Goal: Task Accomplishment & Management: Complete application form

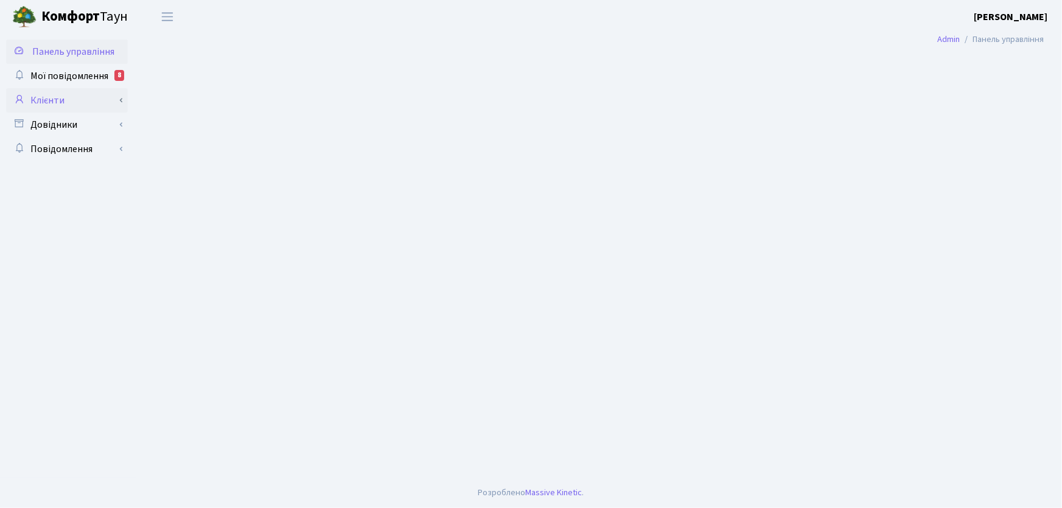
click at [49, 100] on link "Клієнти" at bounding box center [67, 100] width 122 height 24
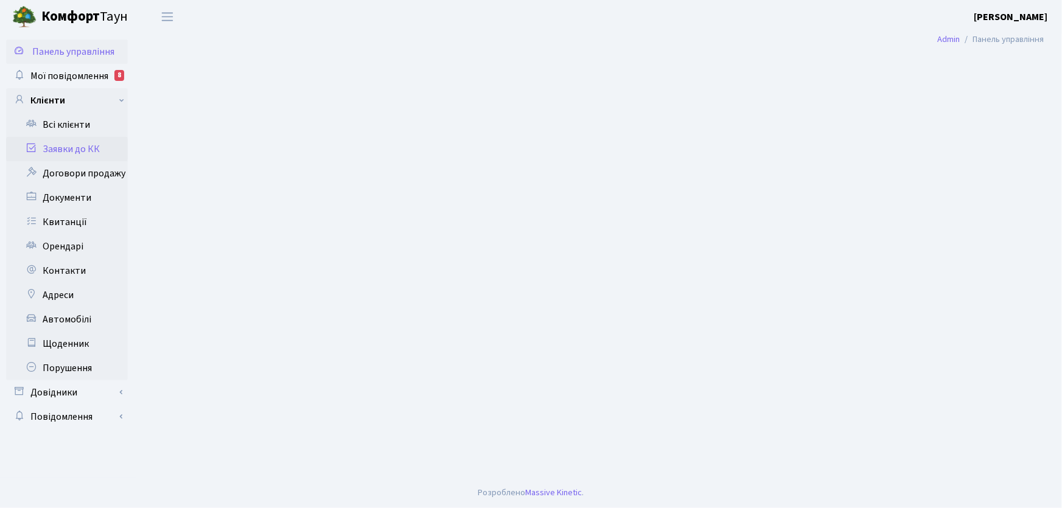
click at [75, 152] on link "Заявки до КК" at bounding box center [67, 149] width 122 height 24
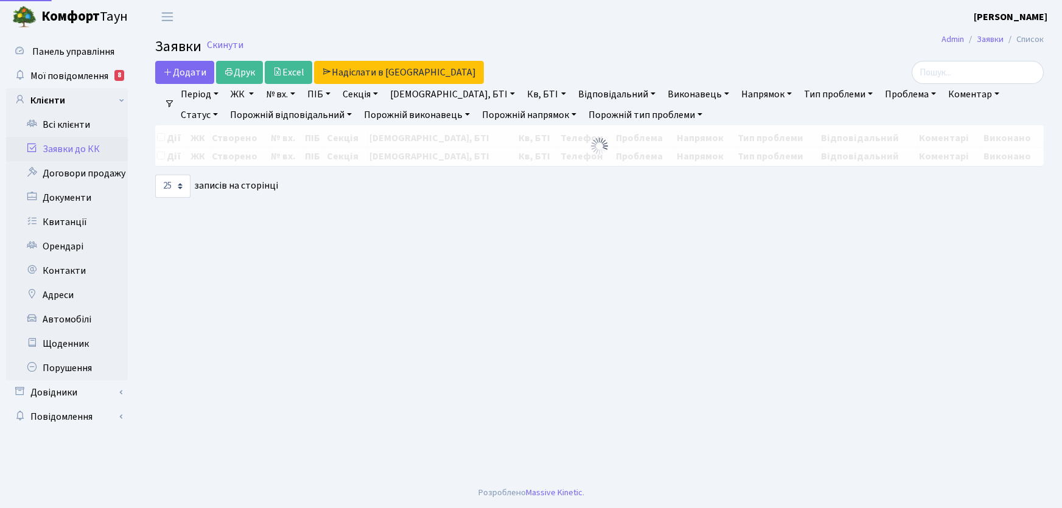
select select "25"
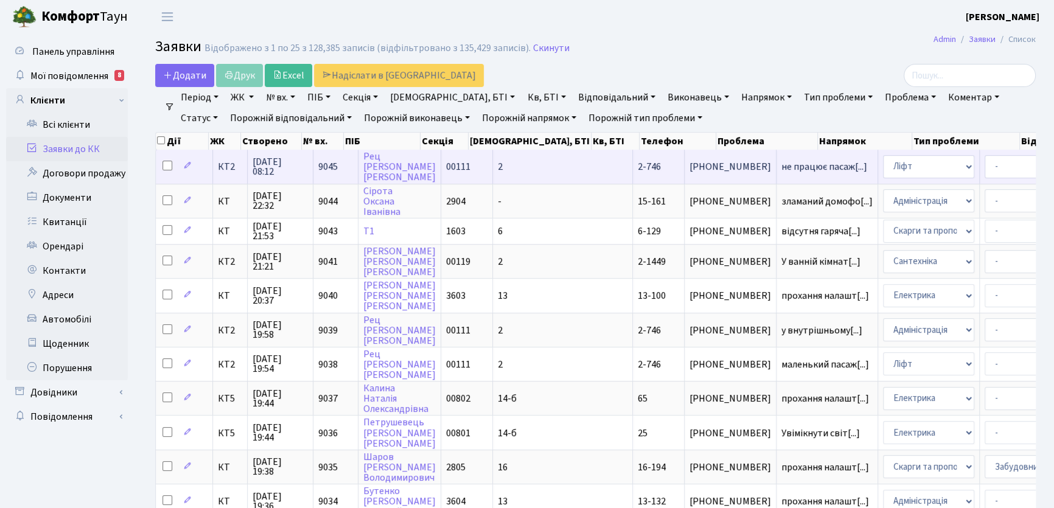
click at [638, 170] on span "2-746" at bounding box center [649, 166] width 23 height 13
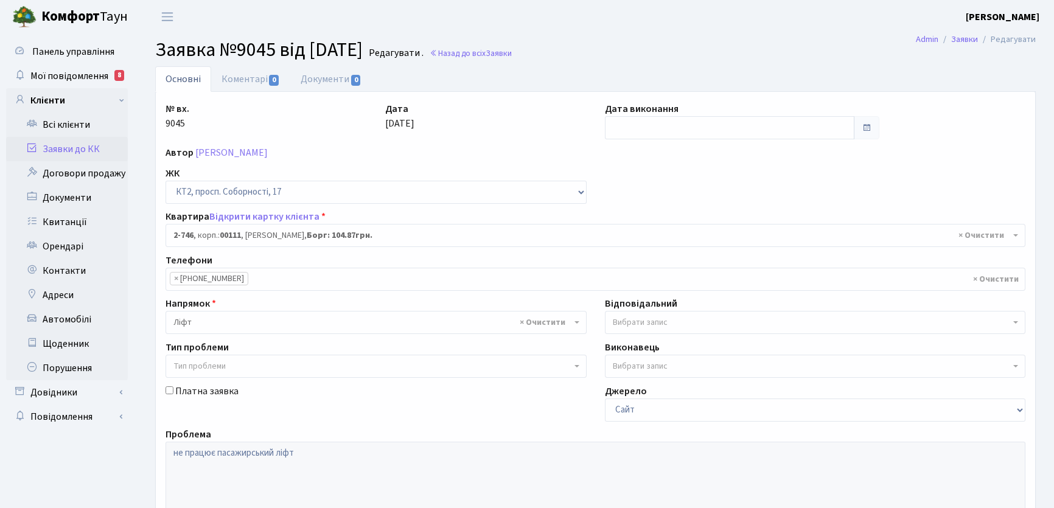
select select "15798"
click at [237, 80] on link "Коментарі 0" at bounding box center [250, 78] width 79 height 25
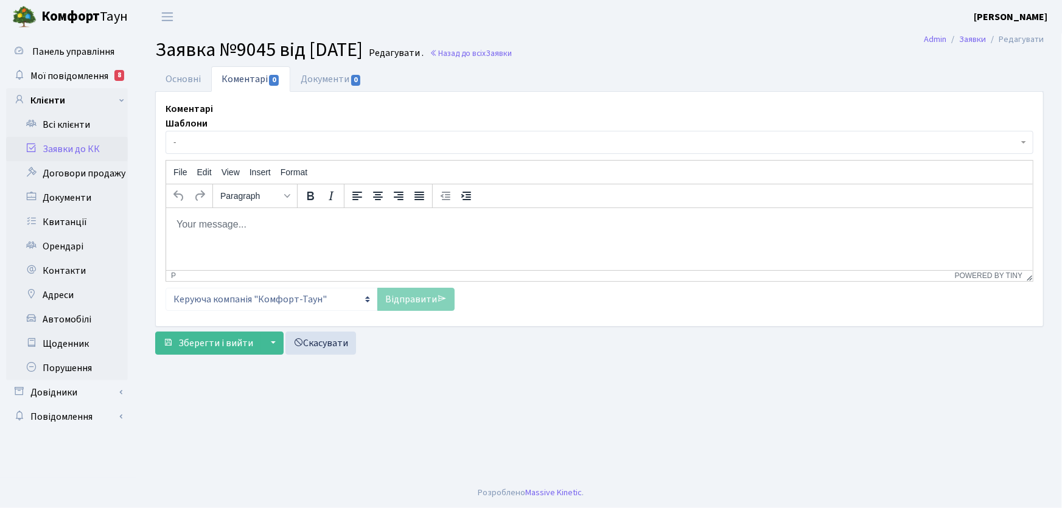
click at [268, 234] on html at bounding box center [599, 224] width 867 height 33
click at [418, 300] on link "Відправити" at bounding box center [415, 299] width 77 height 23
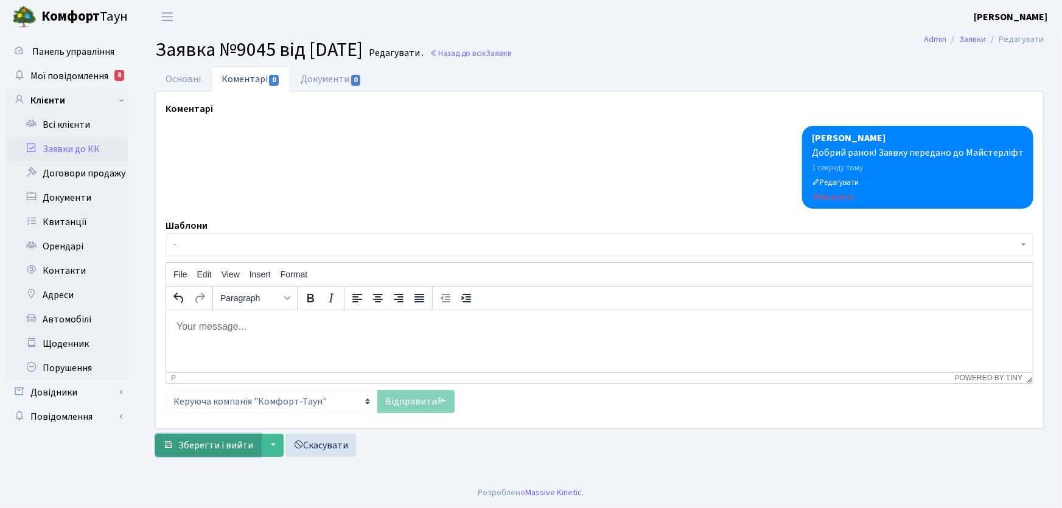
click at [222, 443] on span "Зберегти і вийти" at bounding box center [215, 445] width 75 height 13
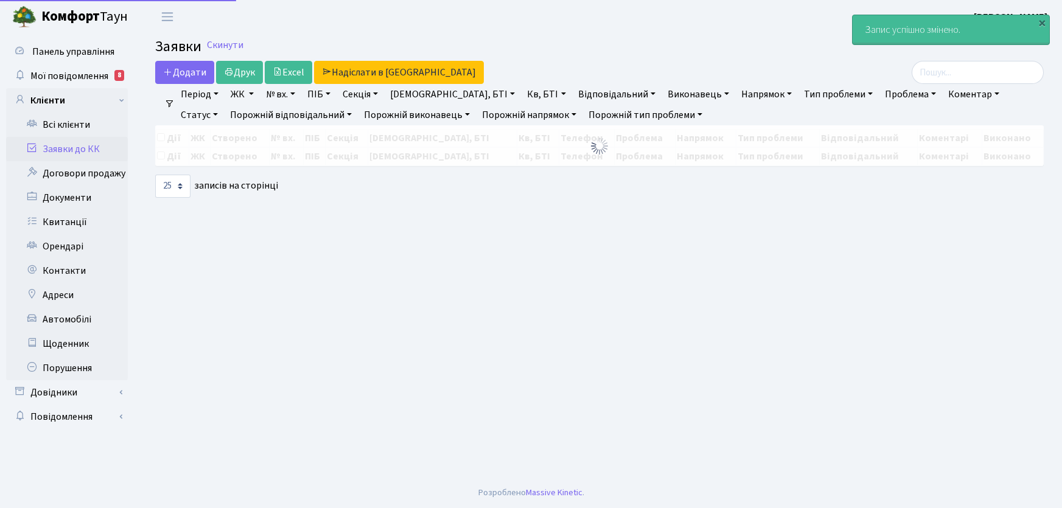
select select "25"
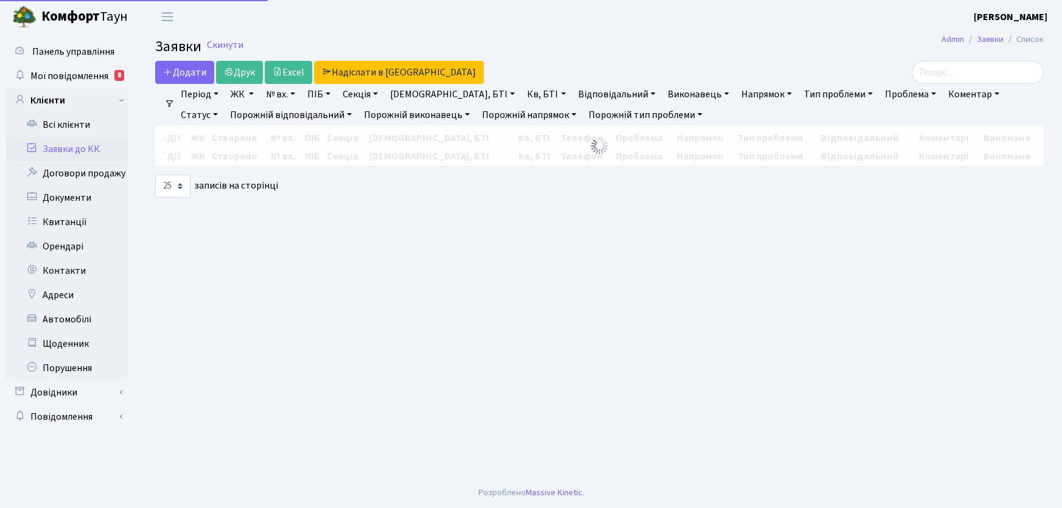
select select "25"
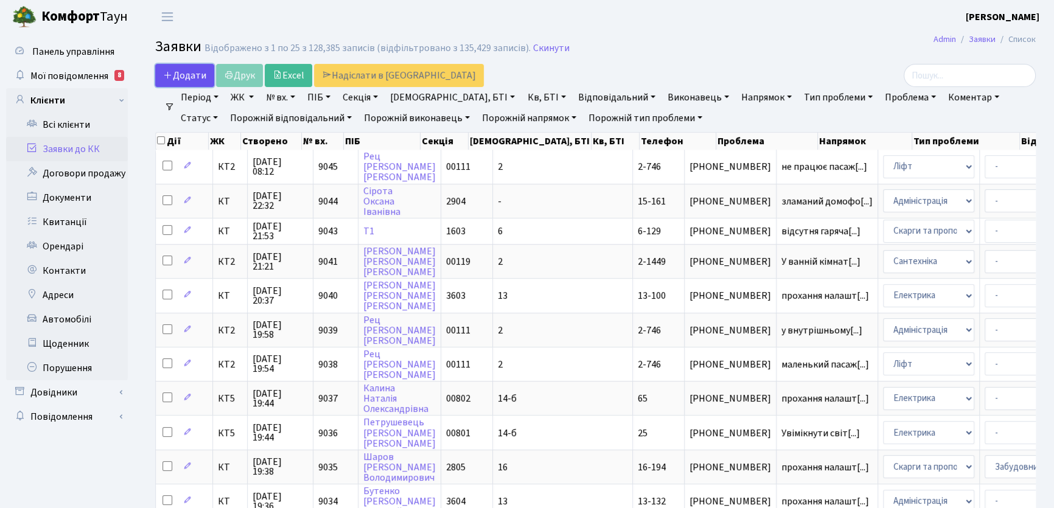
click at [206, 74] on span "Додати" at bounding box center [184, 75] width 43 height 13
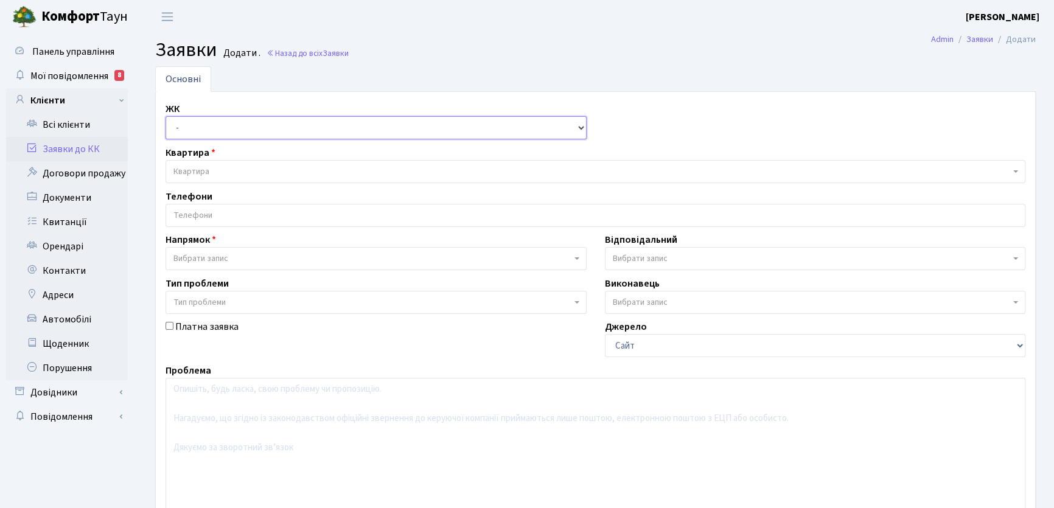
click at [580, 128] on select "- КТ, вул. Регенераторна, 4 КТ2, просп. [STREET_ADDRESS] [STREET_ADDRESS] [PERS…" at bounding box center [376, 127] width 421 height 23
select select "295"
click at [166, 116] on select "- КТ, вул. Регенераторна, 4 КТ2, просп. Соборності, 17 КТ3, вул. Березнева, 16 …" at bounding box center [376, 127] width 421 height 23
select select
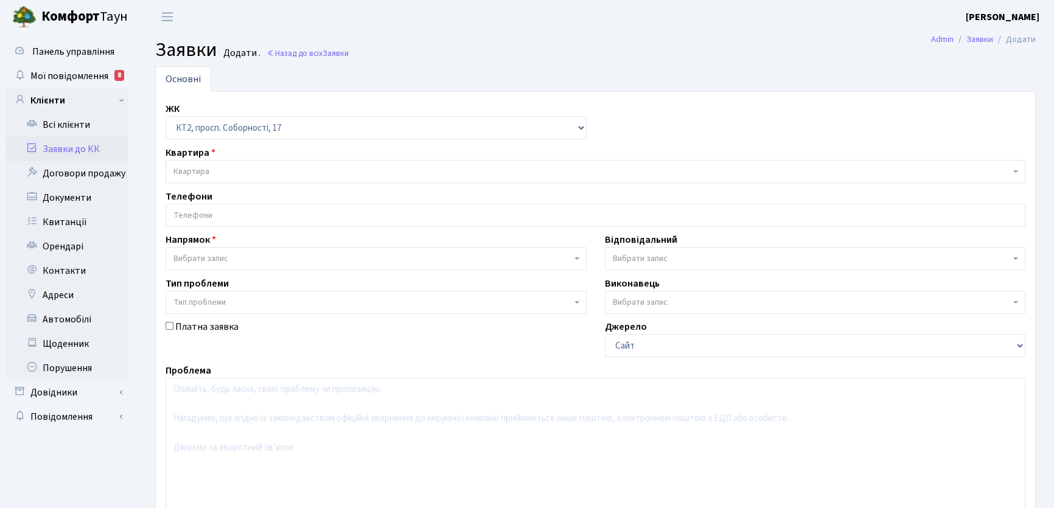
click at [195, 173] on span "Квартира" at bounding box center [191, 172] width 36 height 12
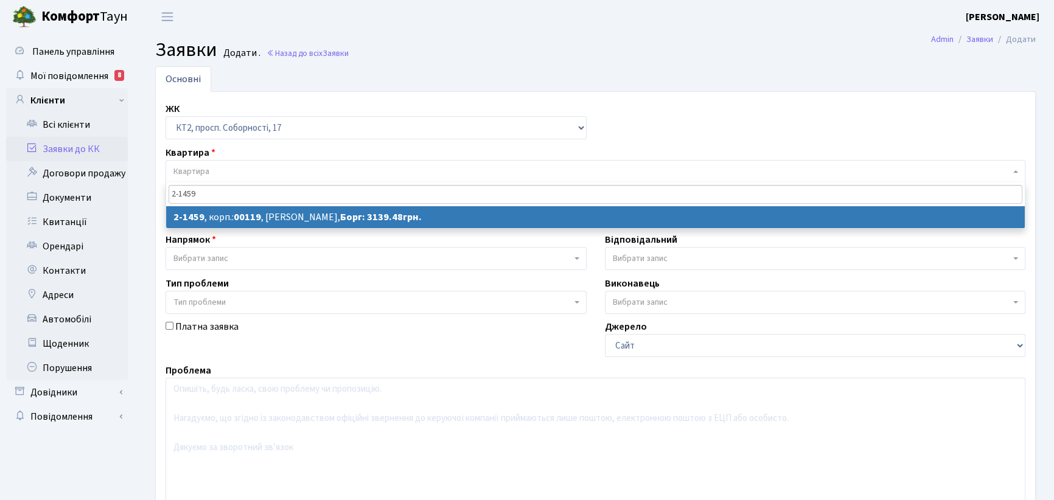
type input "2-1459"
select select
select select "13074"
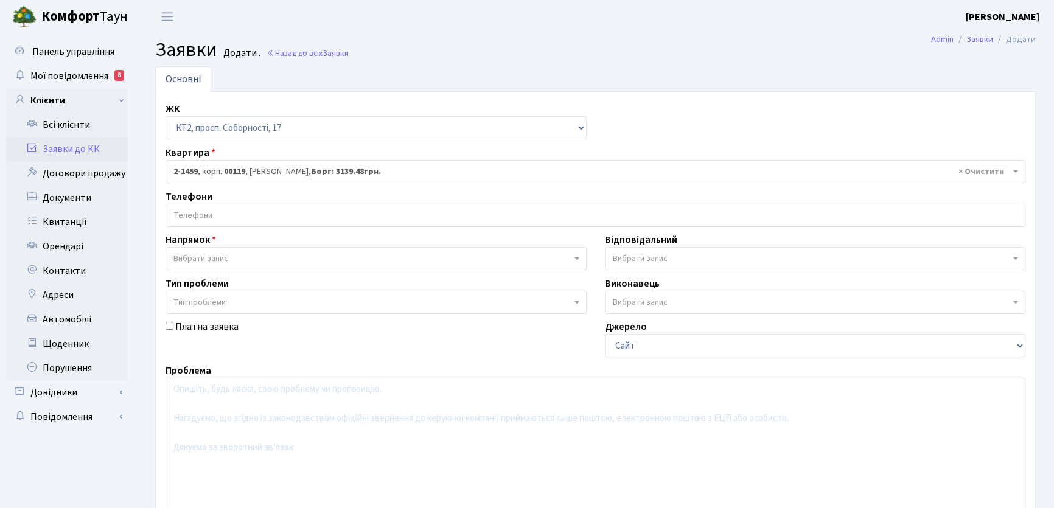
click at [215, 215] on input "search" at bounding box center [595, 216] width 859 height 22
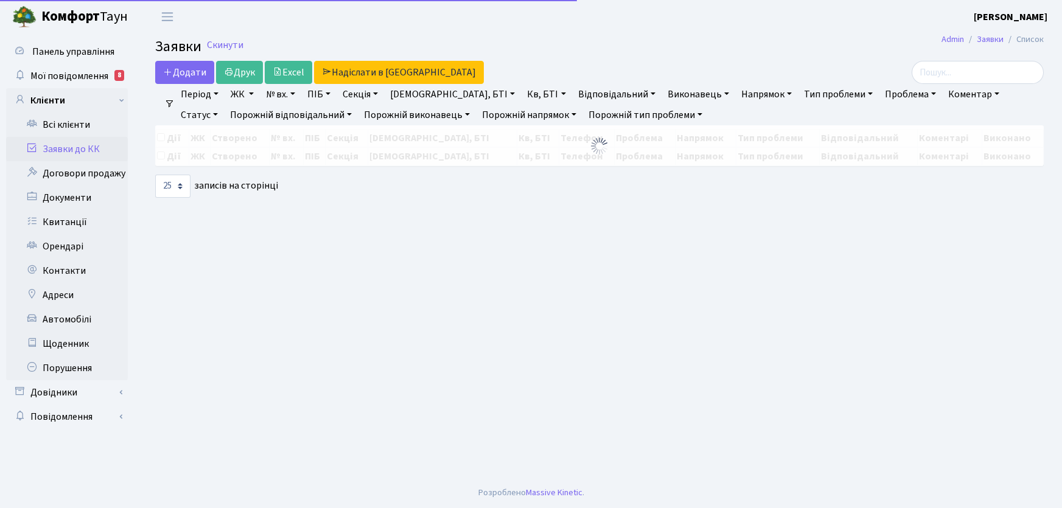
select select "25"
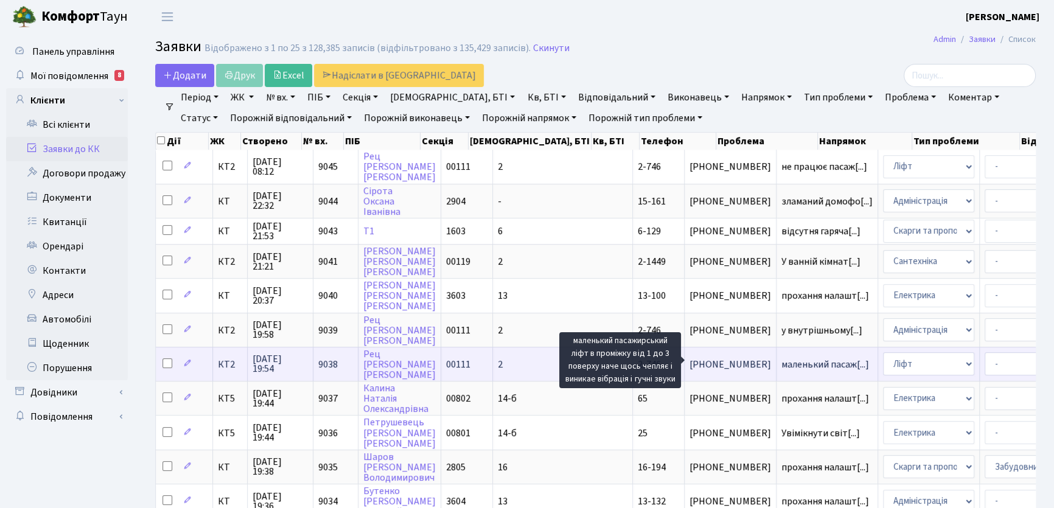
click at [782, 365] on span "маленький пасаж[...]" at bounding box center [826, 364] width 88 height 13
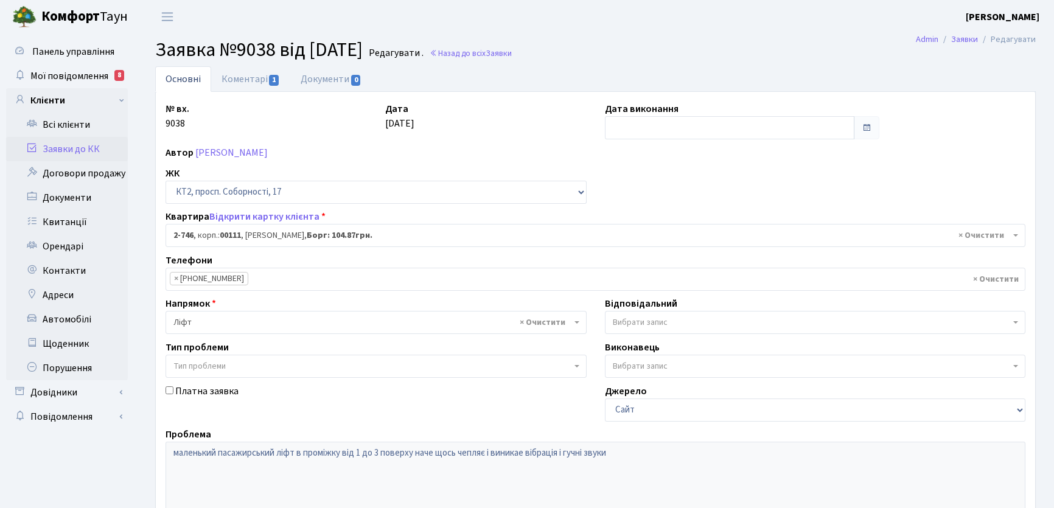
select select "15798"
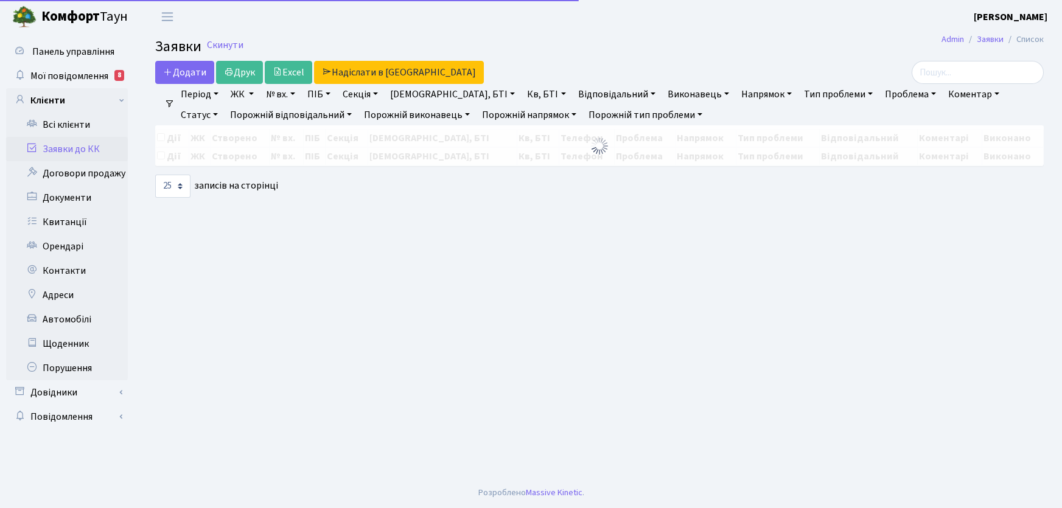
select select "25"
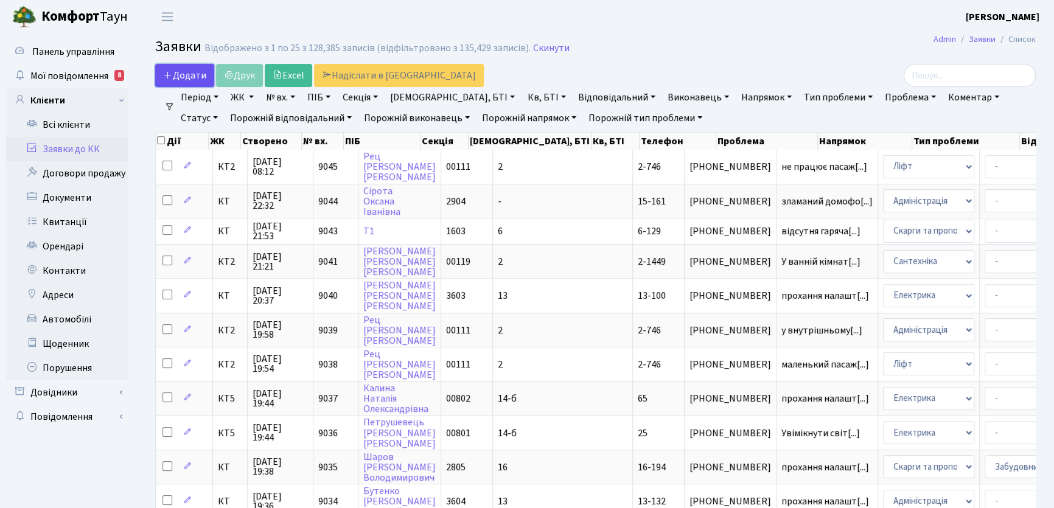
click at [197, 74] on span "Додати" at bounding box center [184, 75] width 43 height 13
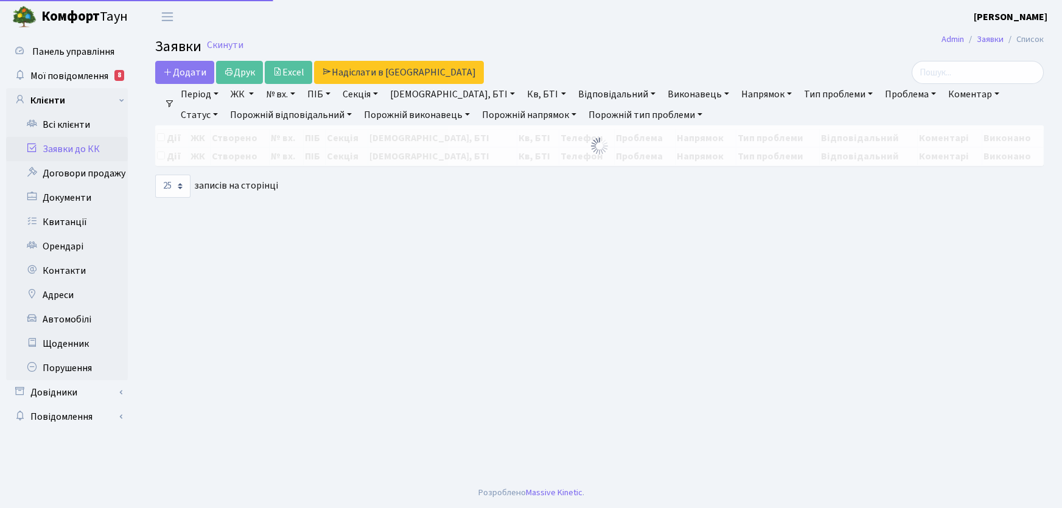
select select "25"
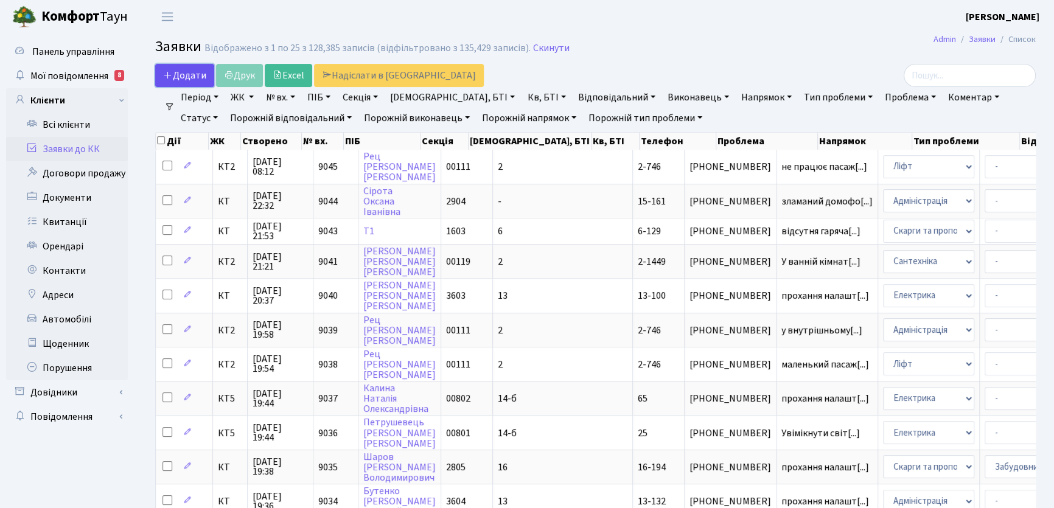
click at [203, 74] on span "Додати" at bounding box center [184, 75] width 43 height 13
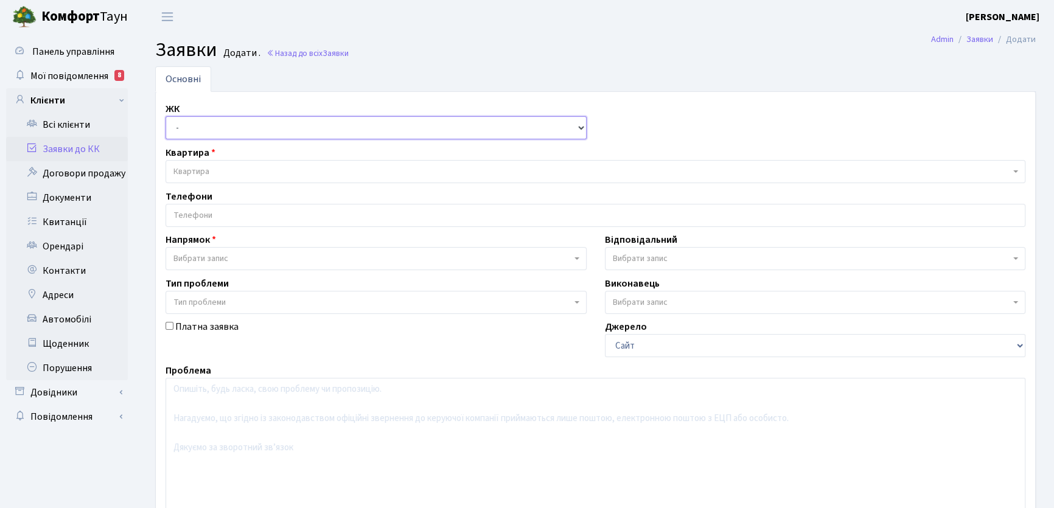
click at [581, 129] on select "- КТ, вул. Регенераторна, 4 КТ2, просп. Соборності, 17 КТ3, вул. Березнева, 16 …" at bounding box center [376, 127] width 421 height 23
select select "271"
click at [166, 116] on select "- КТ, вул. Регенераторна, 4 КТ2, просп. Соборності, 17 КТ3, вул. Березнева, 16 …" at bounding box center [376, 127] width 421 height 23
select select
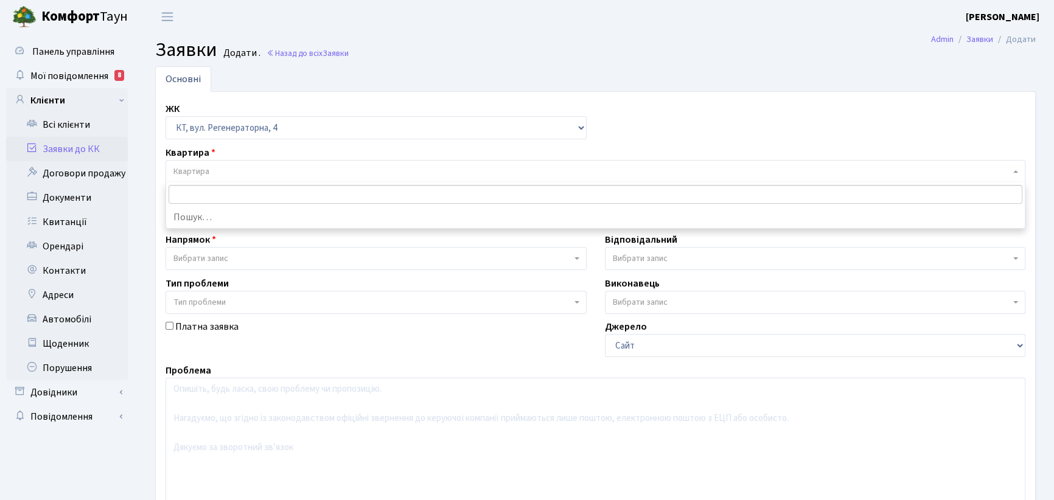
click at [206, 173] on span "Квартира" at bounding box center [191, 172] width 36 height 12
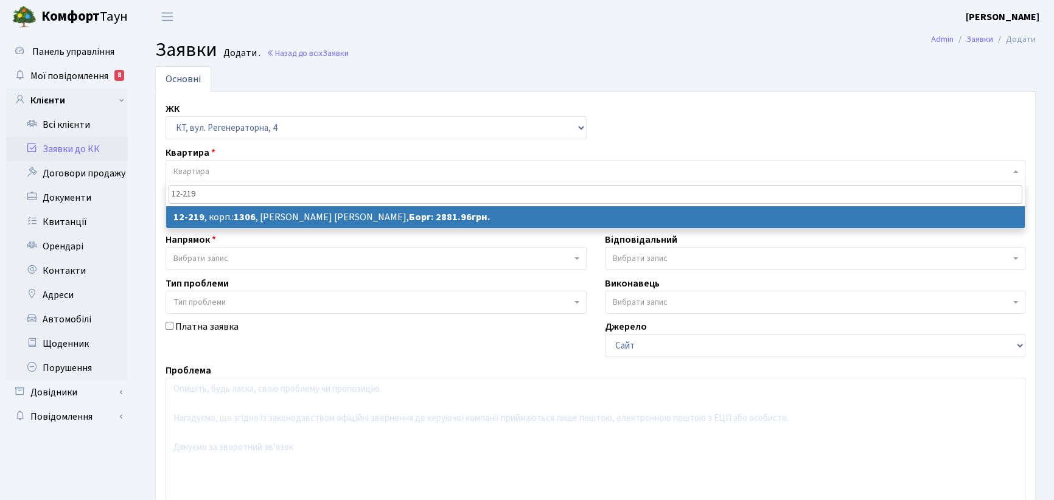
type input "12-219"
select select
select select "7326"
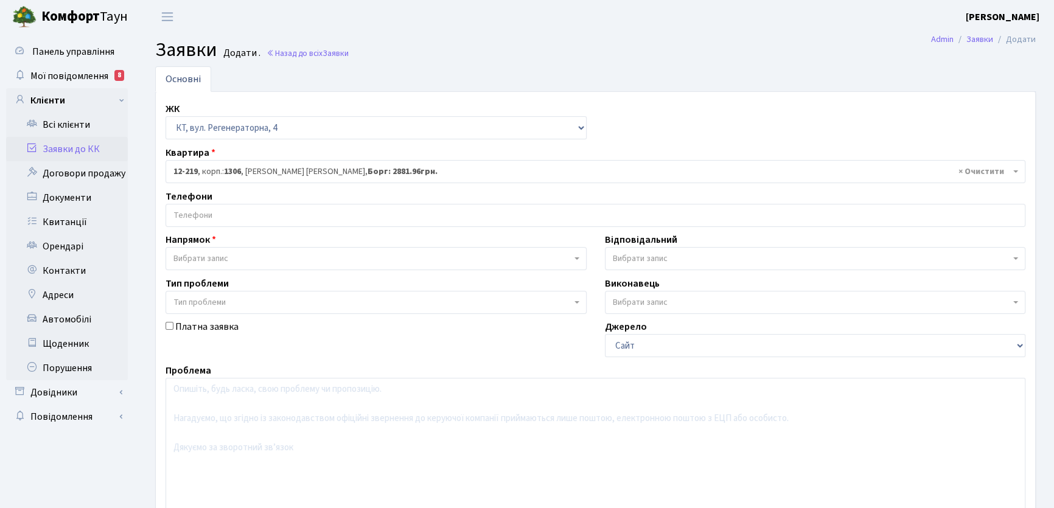
click at [217, 211] on input "search" at bounding box center [595, 216] width 859 height 22
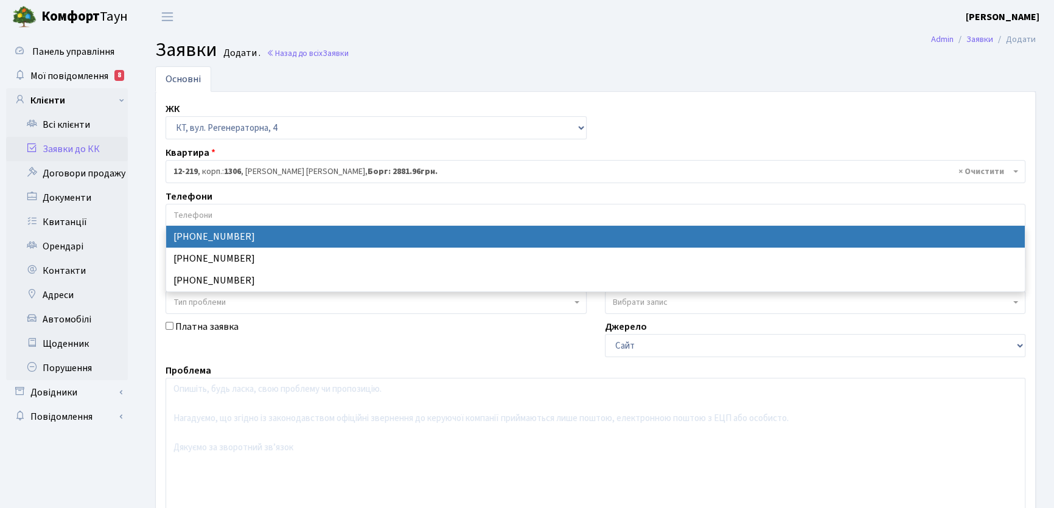
select select "86089"
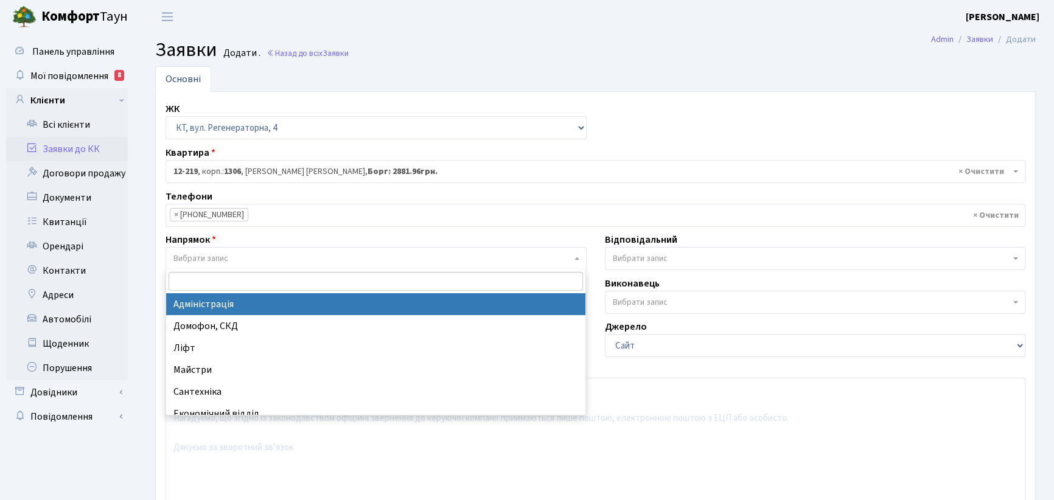
drag, startPoint x: 576, startPoint y: 259, endPoint x: 520, endPoint y: 271, distance: 57.3
click at [575, 258] on b at bounding box center [577, 259] width 5 height 2
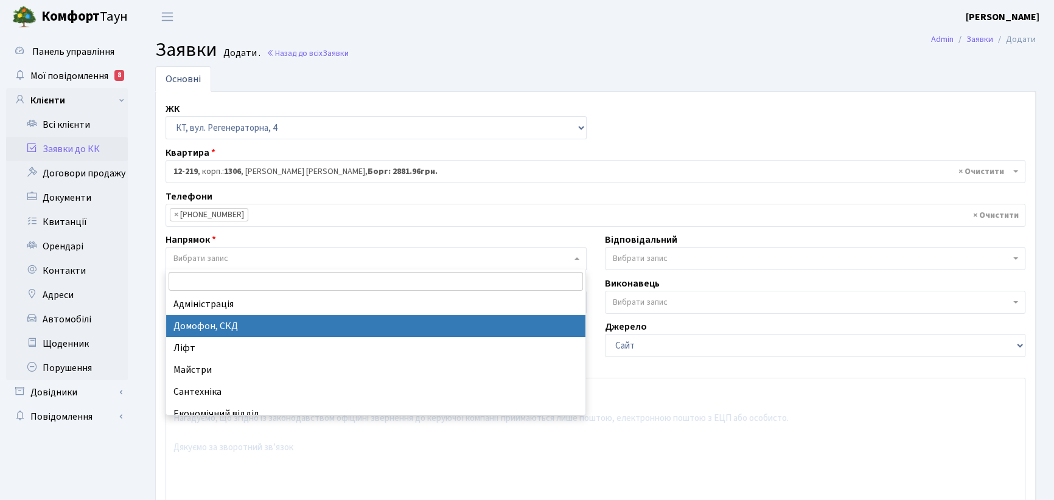
select select "4"
select select
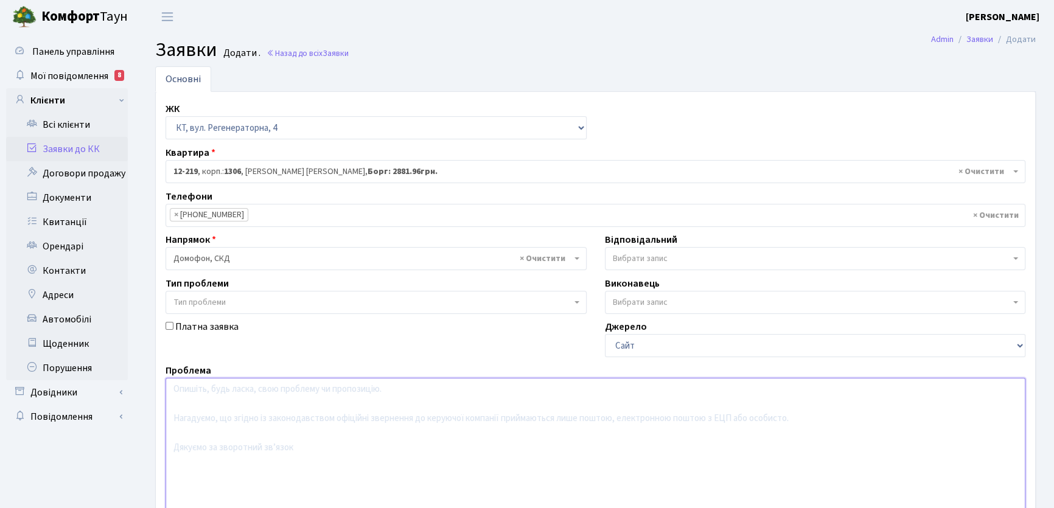
click at [193, 393] on textarea at bounding box center [596, 455] width 860 height 155
click at [398, 386] on textarea "Зламані датчики на дверях у підїзді, вхід центральний" at bounding box center [596, 455] width 860 height 155
type textarea "Зламані датчики на дверях у підїзді, вхід центральний та вихід в двір"
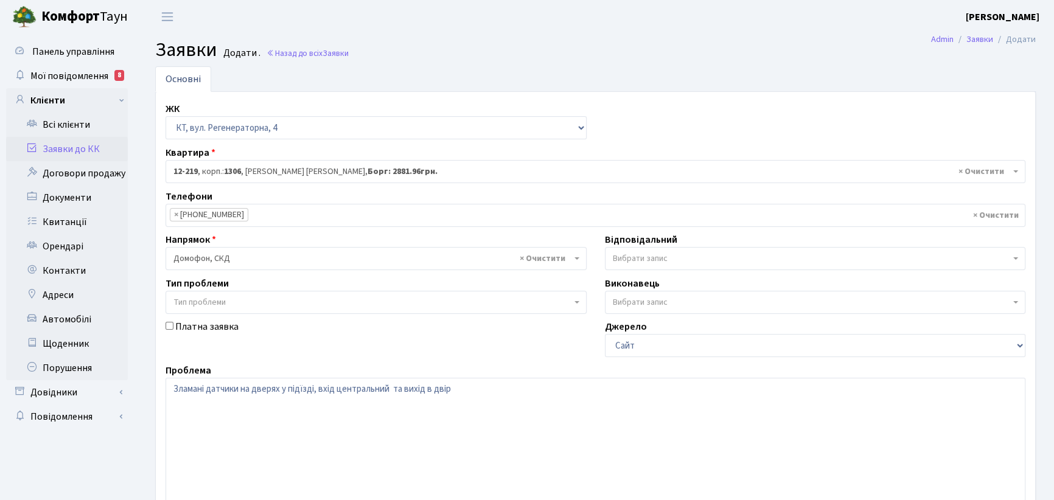
click at [1017, 258] on b at bounding box center [1016, 259] width 5 height 2
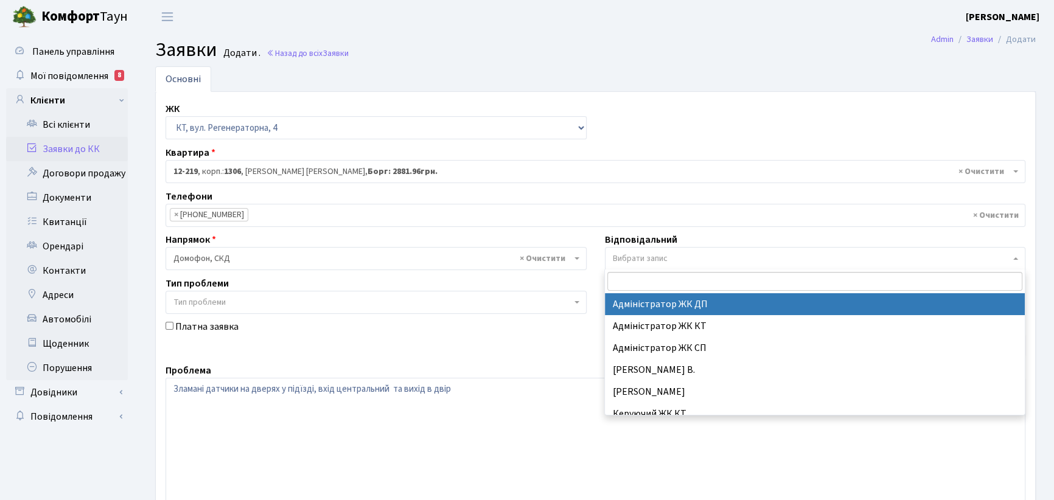
click at [693, 282] on input "search" at bounding box center [815, 281] width 415 height 19
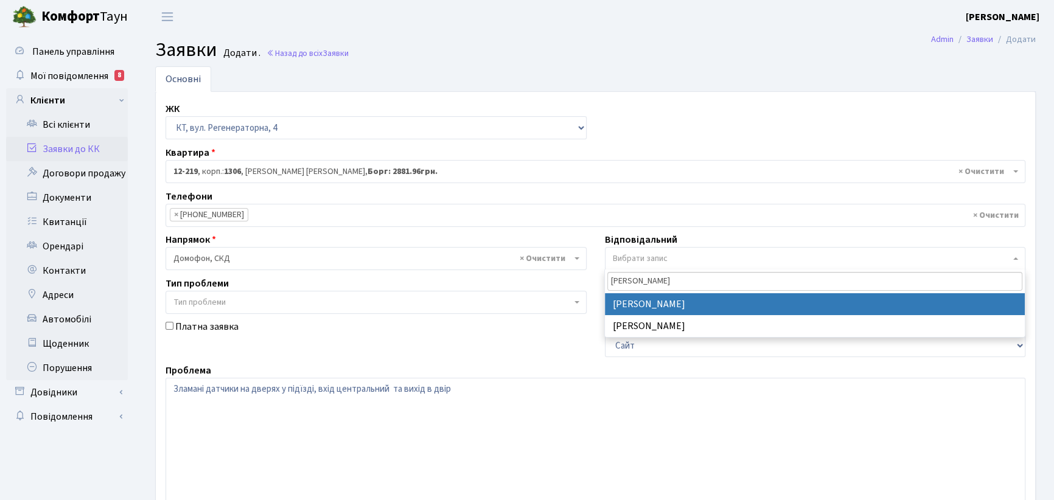
type input "корчун"
select select "22"
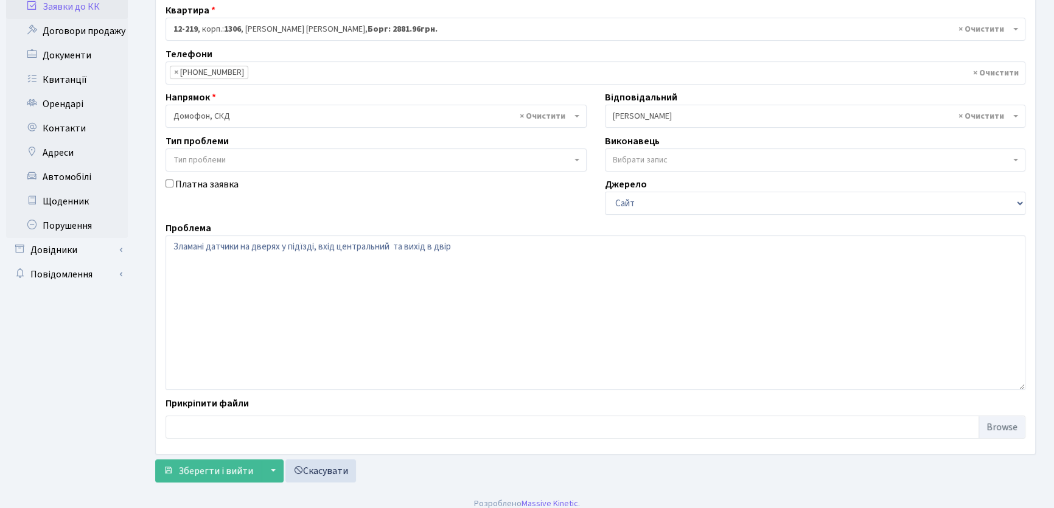
scroll to position [152, 0]
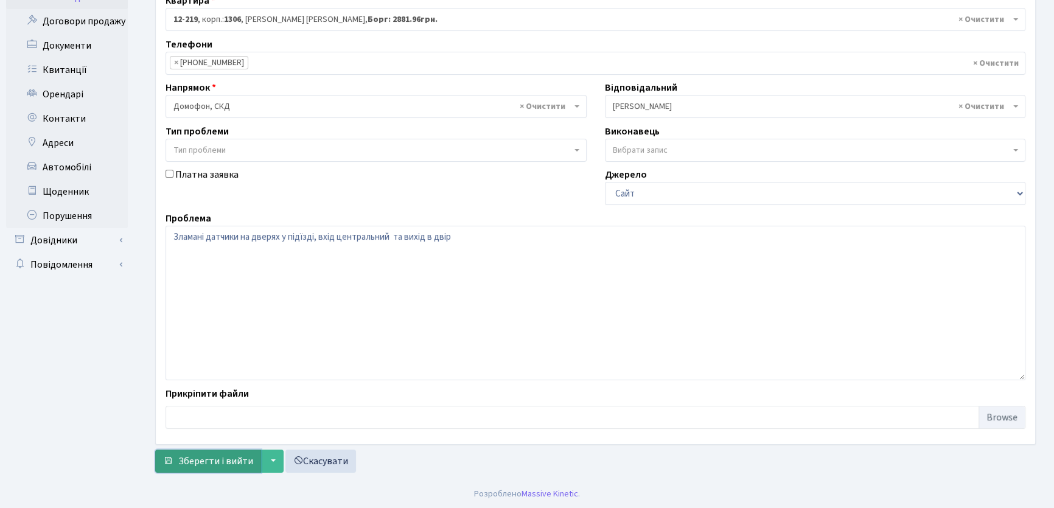
click at [237, 461] on span "Зберегти і вийти" at bounding box center [215, 461] width 75 height 13
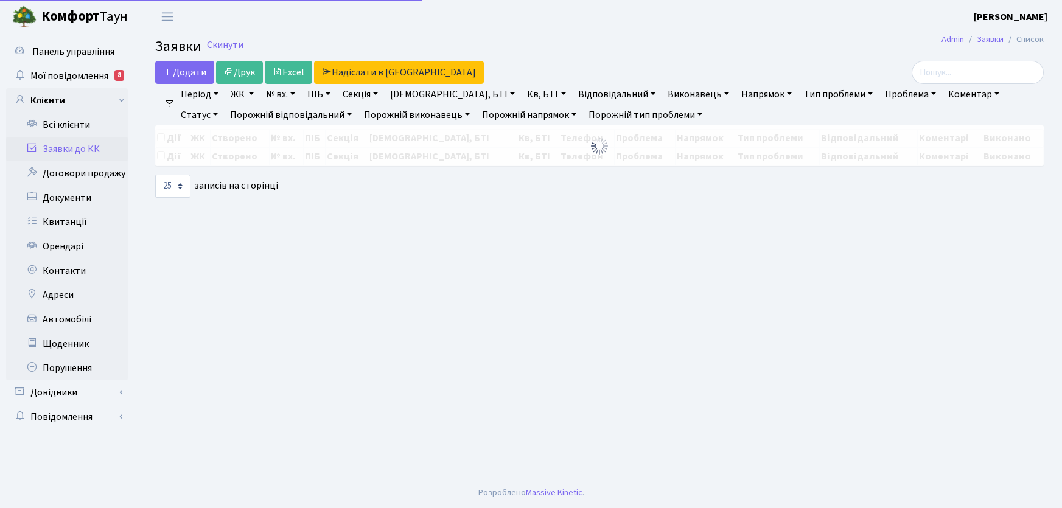
select select "25"
